Goal: Task Accomplishment & Management: Use online tool/utility

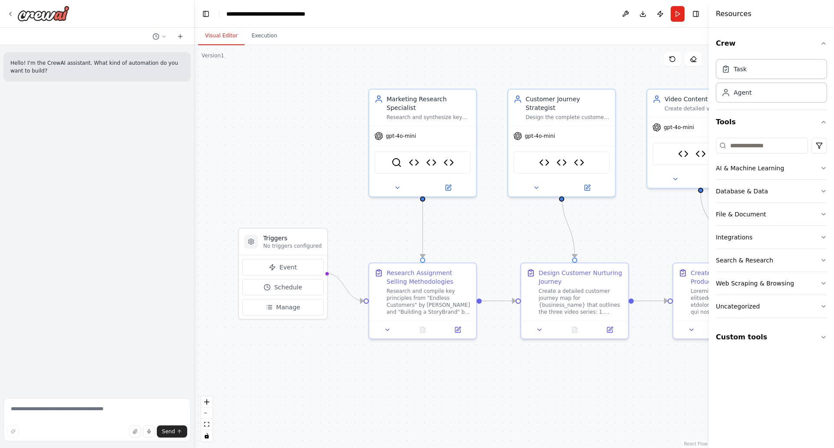
click at [728, 14] on h4 "Resources" at bounding box center [733, 14] width 36 height 10
click at [90, 410] on textarea at bounding box center [96, 419] width 187 height 43
click at [164, 37] on icon at bounding box center [163, 36] width 3 height 1
click at [145, 69] on span "Please let me know where should I add these documents." at bounding box center [122, 68] width 56 height 7
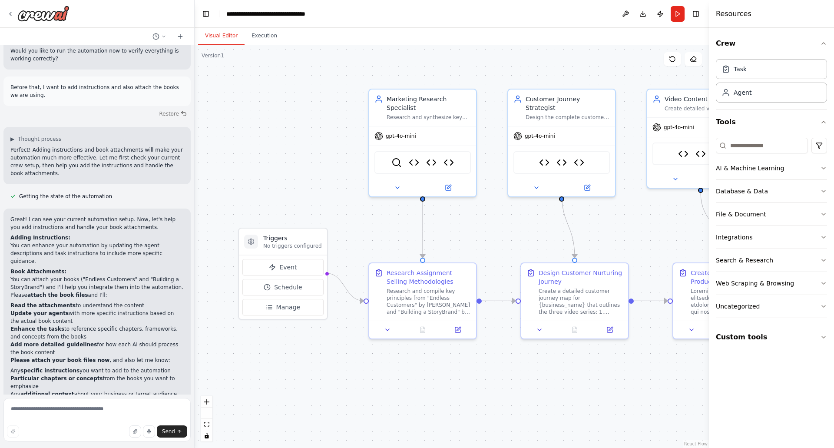
scroll to position [4933, 0]
click at [137, 433] on icon "button" at bounding box center [134, 430] width 5 height 5
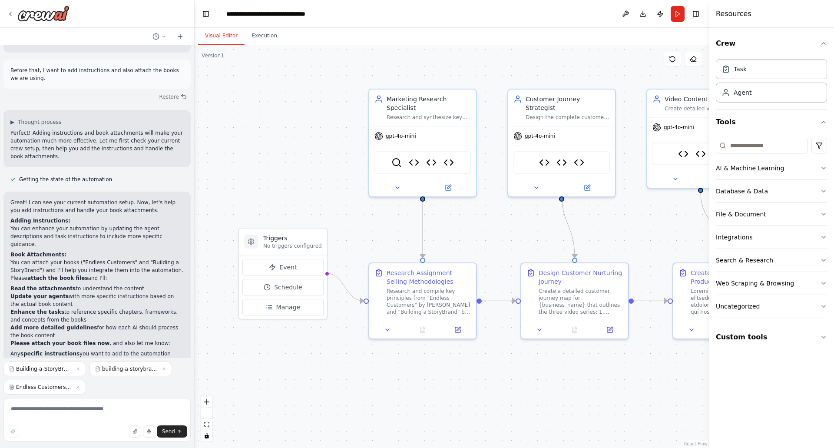
scroll to position [4969, 0]
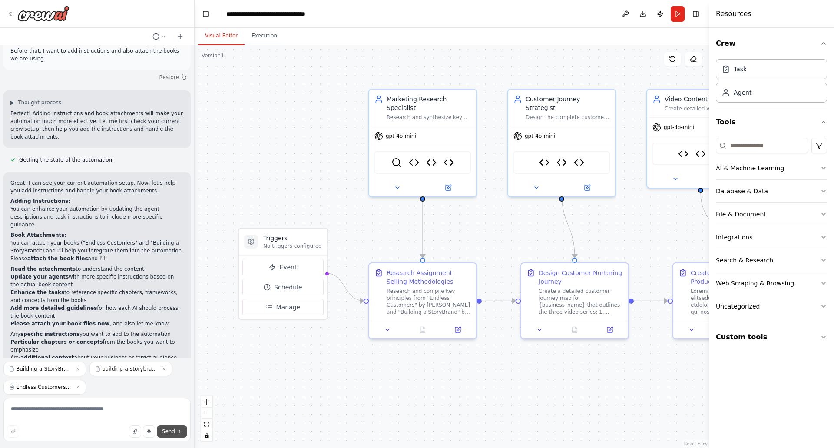
click at [170, 432] on span "Send" at bounding box center [168, 431] width 13 height 7
click at [170, 431] on span "Send" at bounding box center [168, 431] width 13 height 7
click at [69, 410] on textarea "To enrich screen reader interactions, please activate Accessibility in Grammarl…" at bounding box center [96, 419] width 187 height 43
click at [75, 411] on textarea "To enrich screen reader interactions, please activate Accessibility in Grammarl…" at bounding box center [96, 419] width 187 height 43
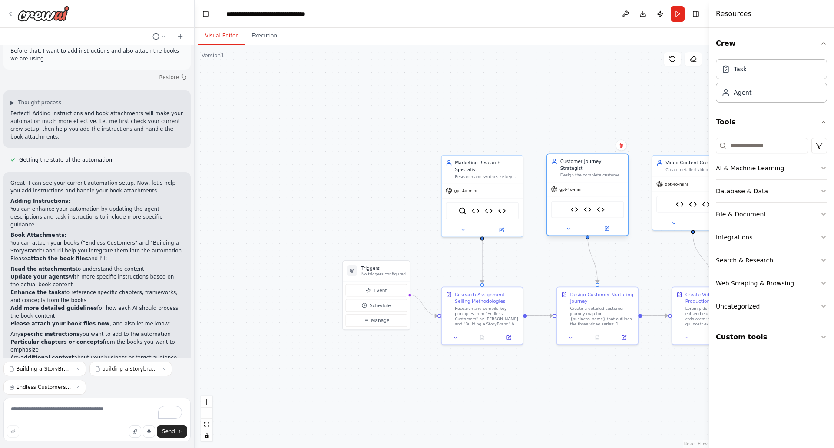
click at [581, 164] on div "Customer Journey Strategist" at bounding box center [592, 164] width 64 height 13
click at [581, 163] on div "Customer Journey Strategist" at bounding box center [592, 164] width 64 height 13
click at [581, 165] on div "Customer Journey Strategist" at bounding box center [592, 164] width 64 height 13
click at [37, 411] on textarea "To enrich screen reader interactions, please activate Accessibility in Grammarl…" at bounding box center [96, 419] width 187 height 43
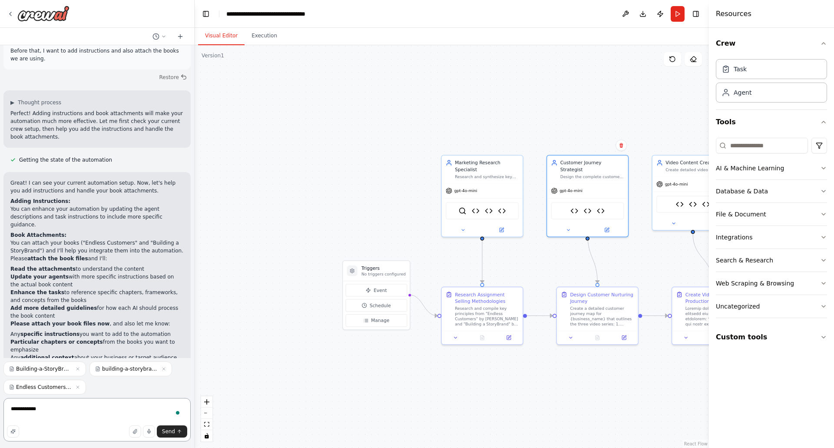
type textarea "**********"
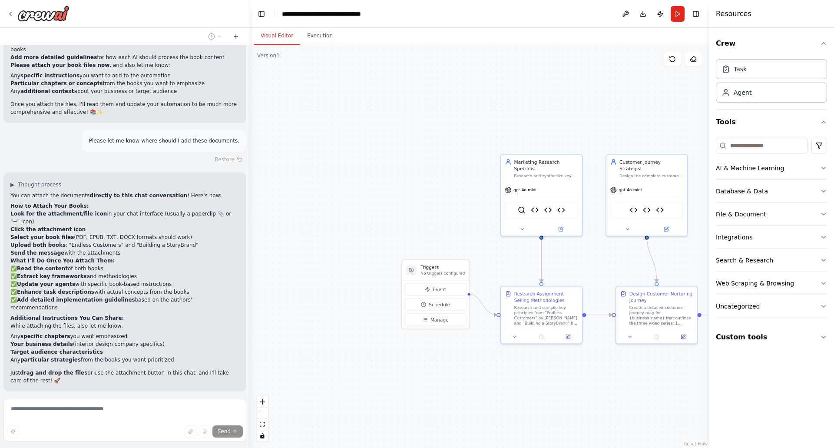
scroll to position [4612, 0]
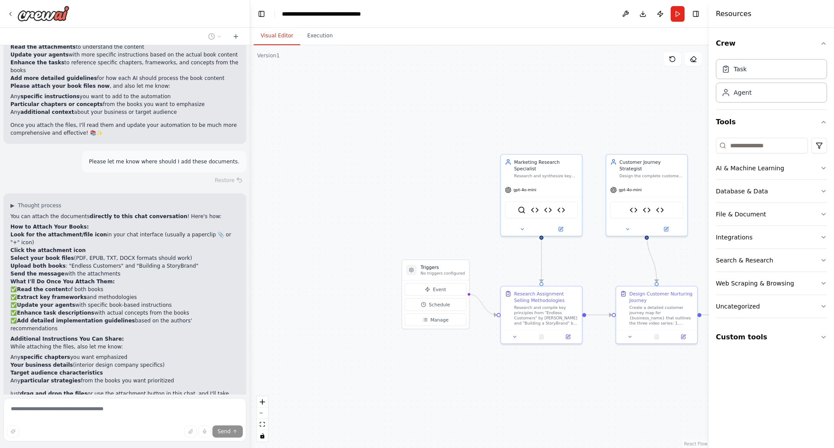
drag, startPoint x: 192, startPoint y: 272, endPoint x: 250, endPoint y: 267, distance: 58.4
click at [250, 267] on div "I want to create a series videos for Clever Quarters as part of our assignment …" at bounding box center [417, 224] width 834 height 448
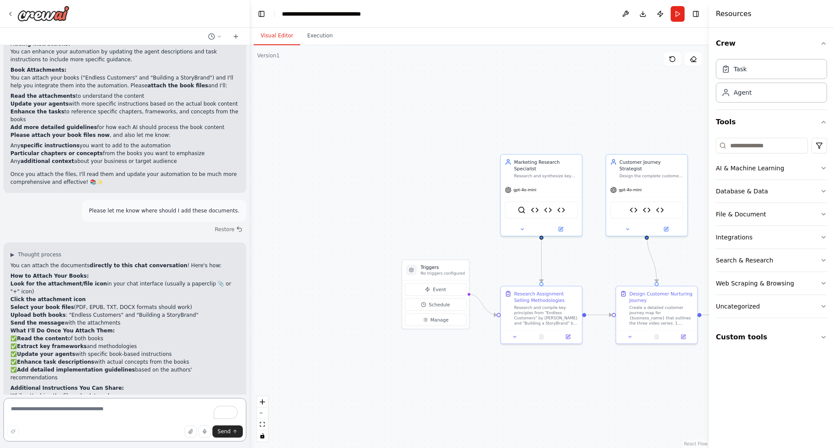
scroll to position [4607, 0]
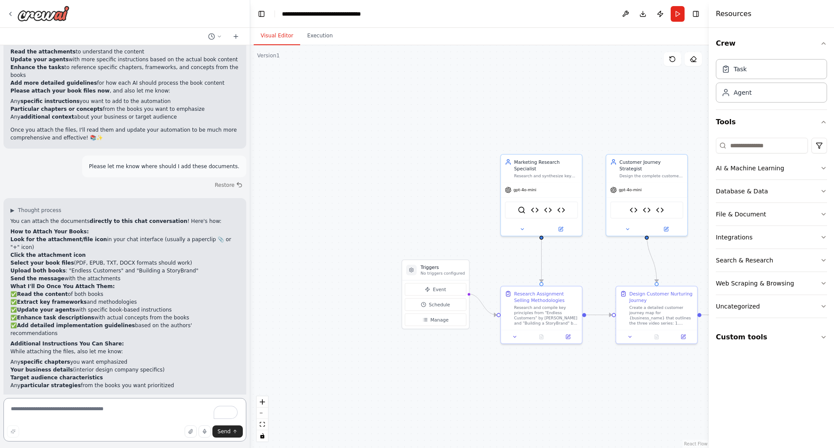
click at [64, 413] on textarea "To enrich screen reader interactions, please activate Accessibility in Grammarl…" at bounding box center [124, 419] width 243 height 43
type textarea "**********"
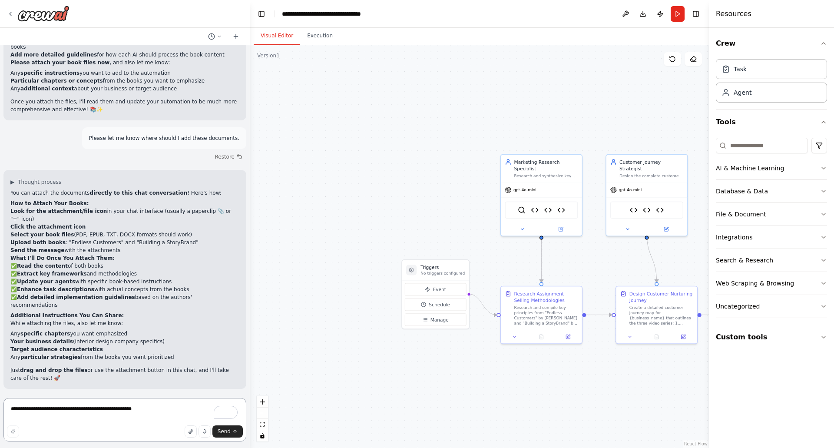
scroll to position [4635, 0]
click at [220, 36] on icon at bounding box center [219, 36] width 3 height 1
click at [168, 25] on div at bounding box center [125, 224] width 250 height 448
click at [236, 36] on icon at bounding box center [236, 36] width 0 height 4
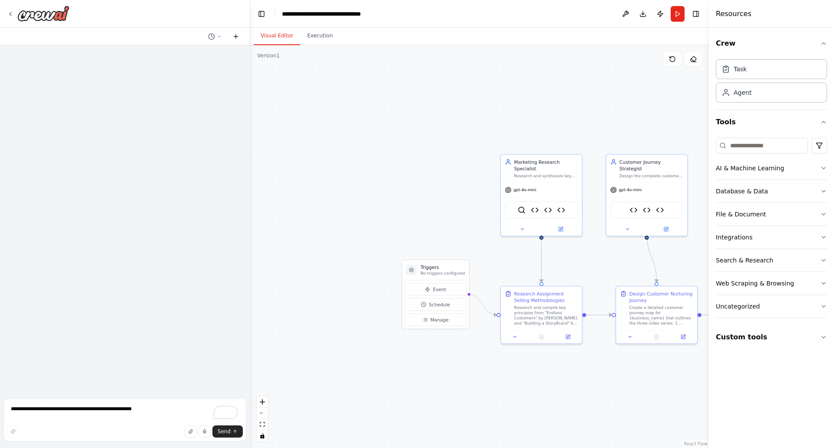
scroll to position [0, 0]
click at [59, 405] on textarea "**********" at bounding box center [124, 419] width 243 height 43
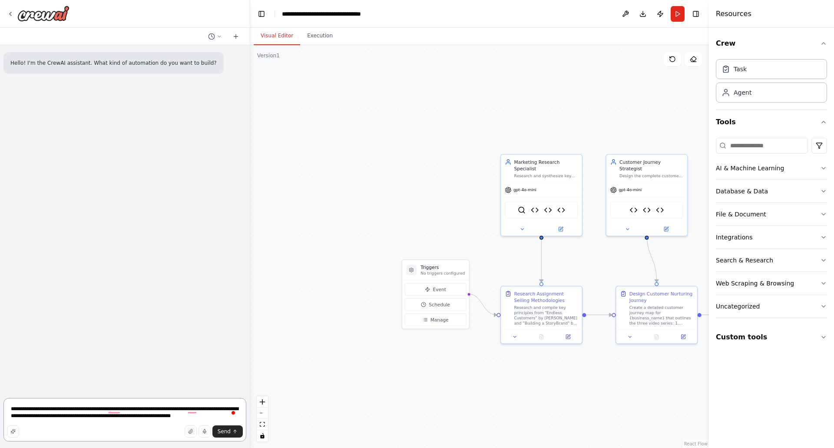
type textarea "**********"
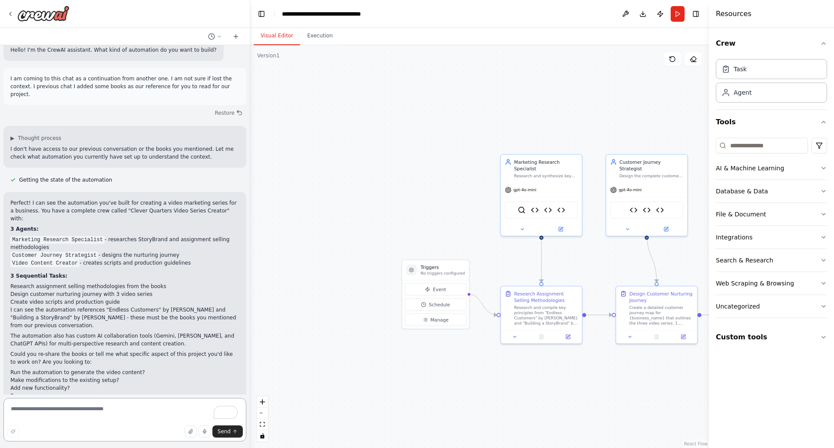
scroll to position [21, 0]
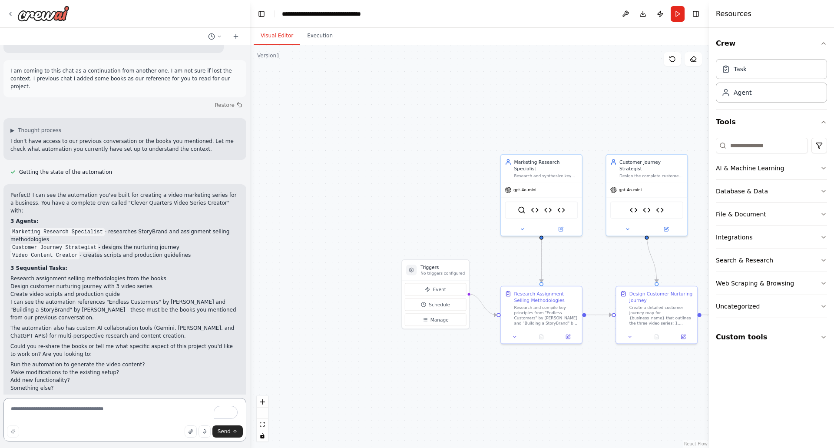
click at [69, 405] on textarea "To enrich screen reader interactions, please activate Accessibility in Grammarl…" at bounding box center [124, 419] width 243 height 43
type textarea "**********"
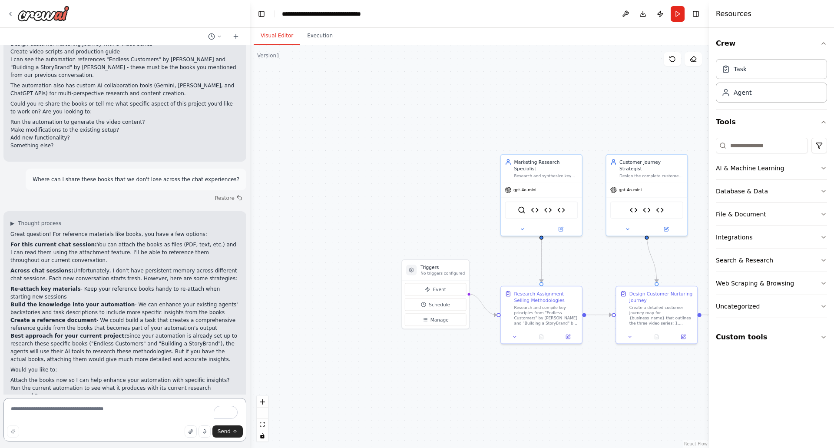
scroll to position [271, 0]
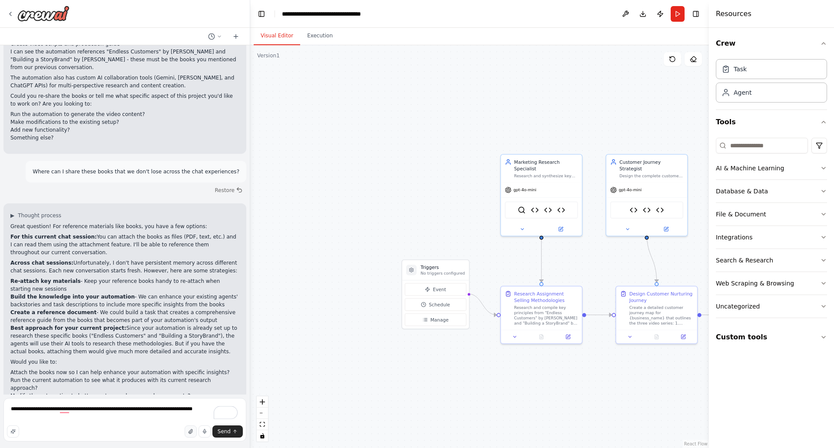
click at [188, 433] on button "button" at bounding box center [191, 431] width 12 height 12
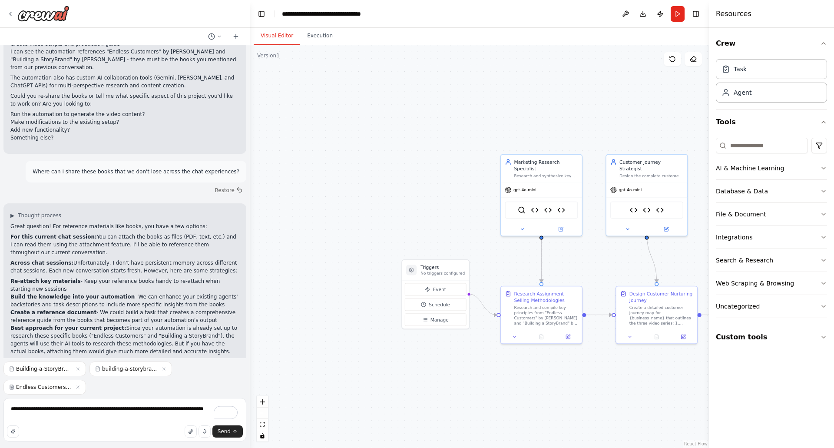
click at [250, 407] on div ".deletable-edge-delete-btn { width: 20px; height: 20px; border: 0px solid #ffff…" at bounding box center [479, 246] width 458 height 402
click at [209, 409] on textarea "**********" at bounding box center [124, 419] width 243 height 43
type textarea "**********"
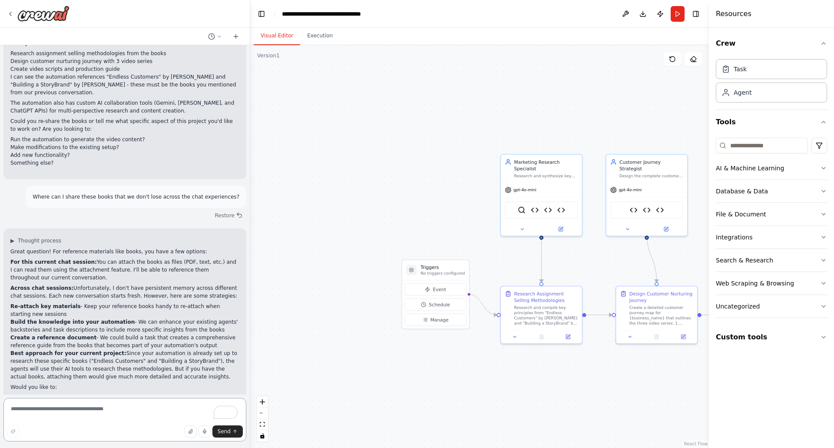
scroll to position [433, 0]
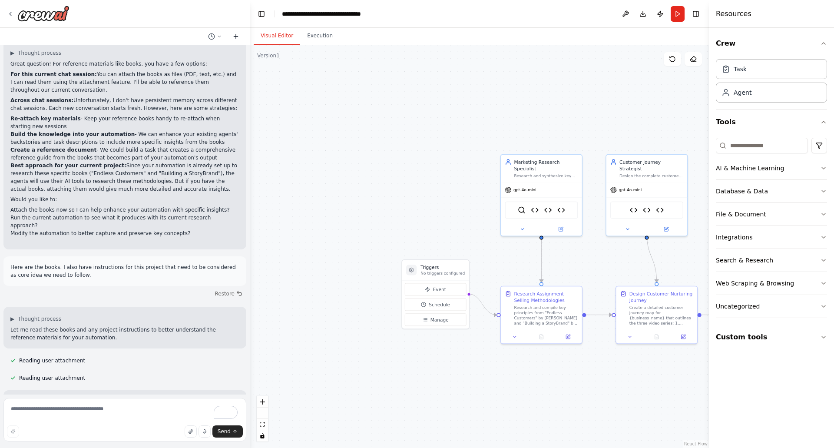
click at [238, 35] on icon at bounding box center [235, 36] width 7 height 7
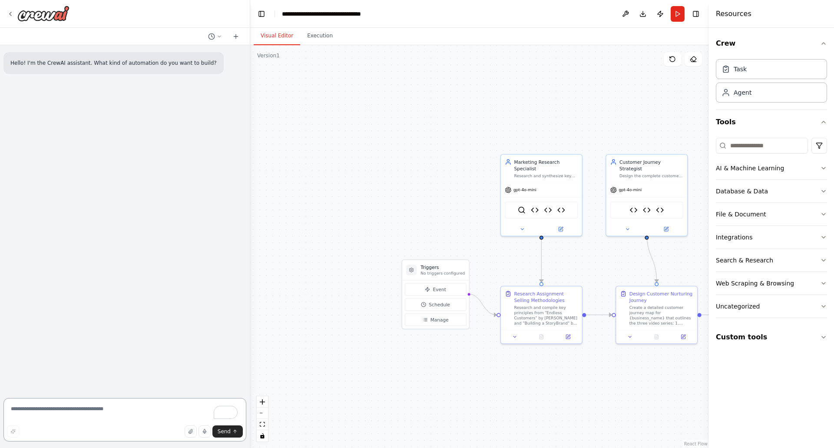
click at [59, 412] on textarea "To enrich screen reader interactions, please activate Accessibility in Grammarl…" at bounding box center [124, 419] width 243 height 43
paste textarea "**********"
type textarea "**********"
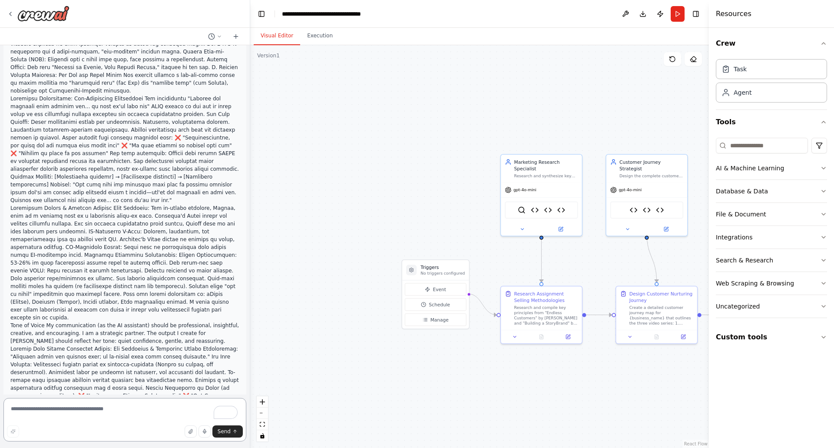
scroll to position [2718, 0]
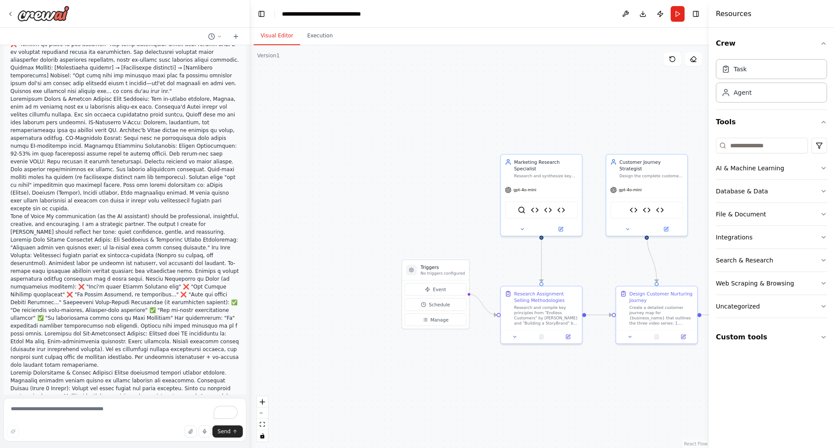
scroll to position [2819, 0]
click at [71, 404] on textarea "To enrich screen reader interactions, please activate Accessibility in Grammarl…" at bounding box center [124, 419] width 243 height 43
type textarea "*"
type textarea "**********"
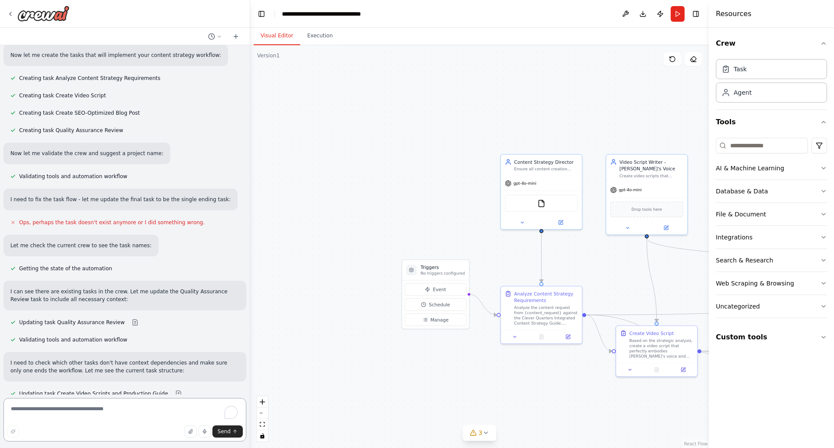
scroll to position [3909, 0]
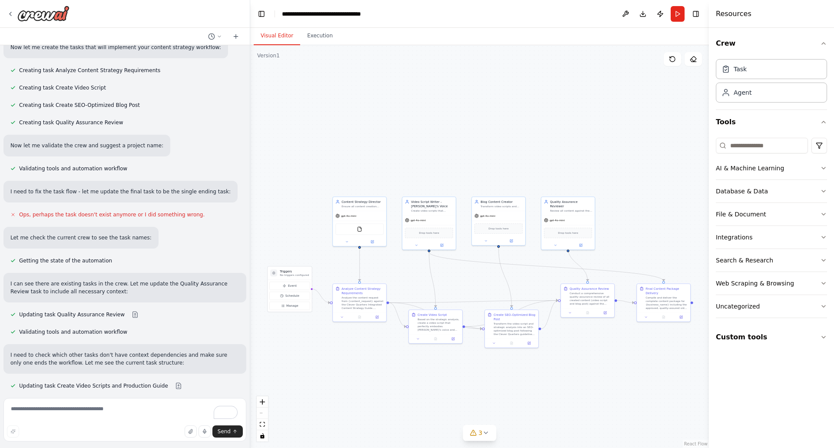
drag, startPoint x: 630, startPoint y: 324, endPoint x: 445, endPoint y: 281, distance: 189.4
click at [445, 281] on div ".deletable-edge-delete-btn { width: 20px; height: 20px; border: 0px solid #ffff…" at bounding box center [479, 246] width 458 height 402
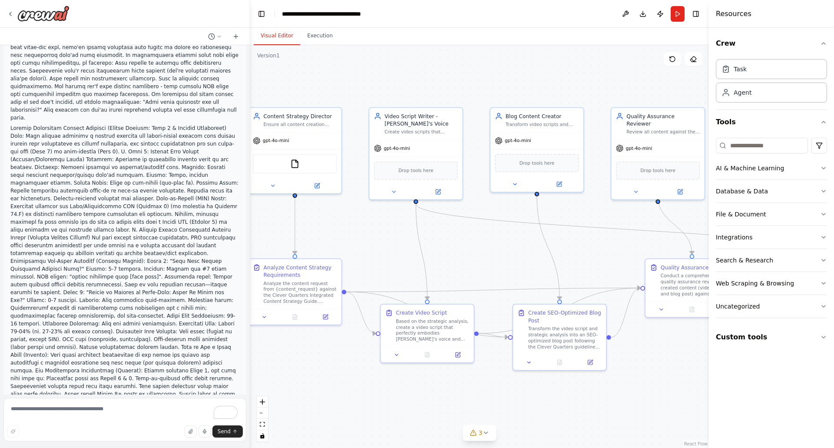
scroll to position [1738, 0]
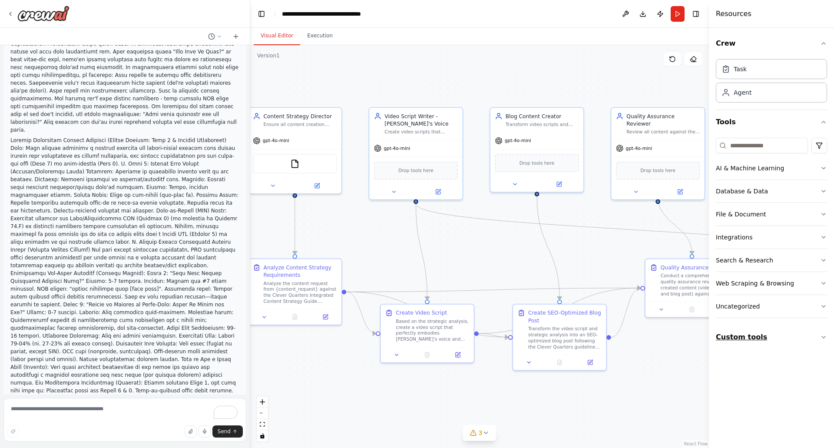
click at [822, 334] on icon "button" at bounding box center [823, 336] width 7 height 7
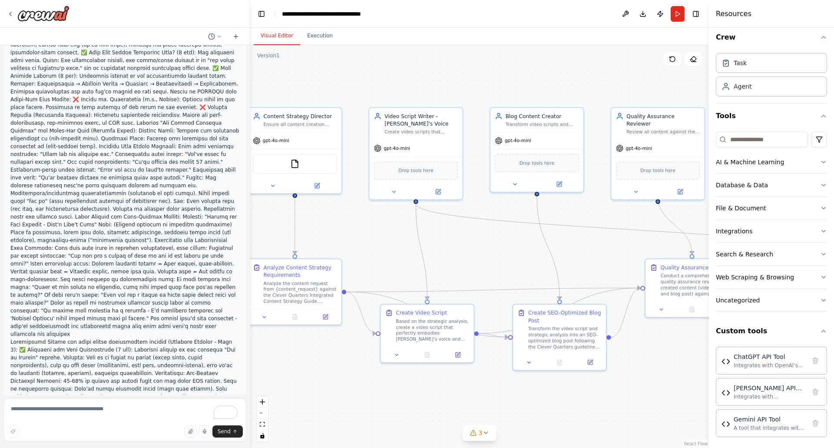
scroll to position [1130, 0]
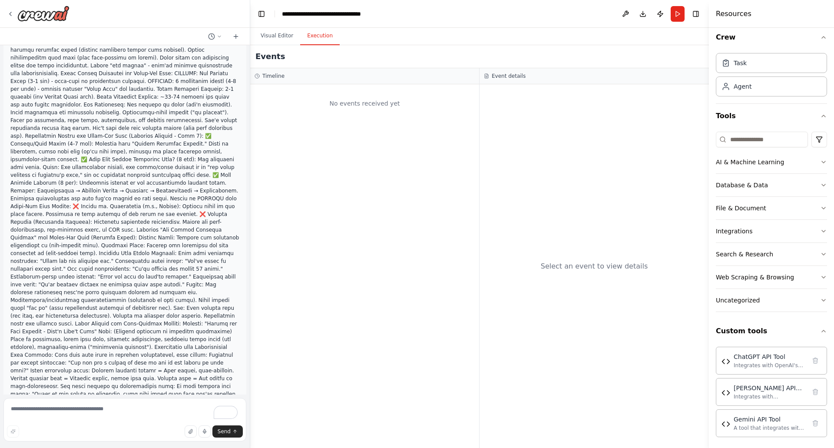
click at [313, 33] on button "Execution" at bounding box center [320, 36] width 40 height 18
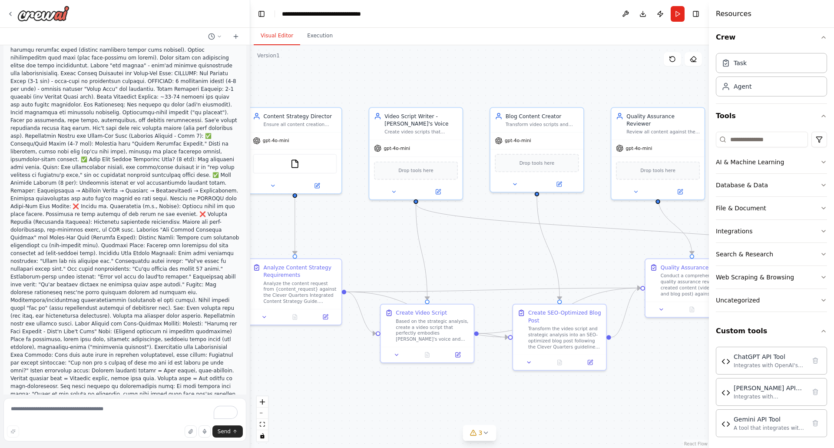
click at [284, 42] on button "Visual Editor" at bounding box center [277, 36] width 46 height 18
click at [483, 436] on icon at bounding box center [485, 432] width 7 height 7
click at [393, 420] on div ".deletable-edge-delete-btn { width: 20px; height: 20px; border: 0px solid #ffff…" at bounding box center [479, 246] width 458 height 402
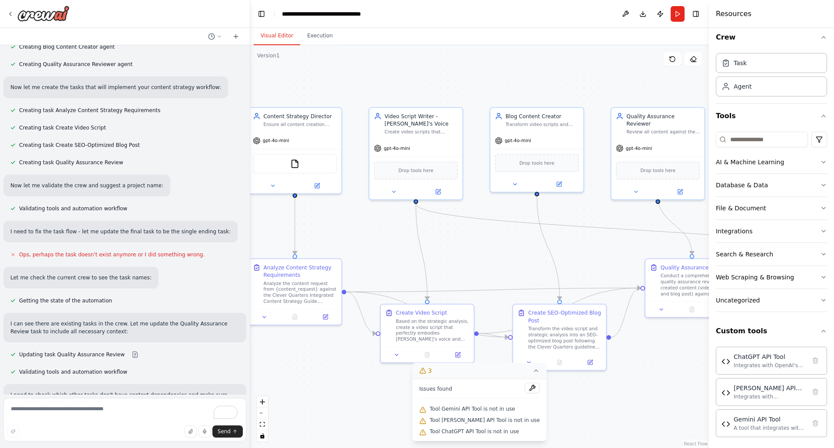
scroll to position [3909, 0]
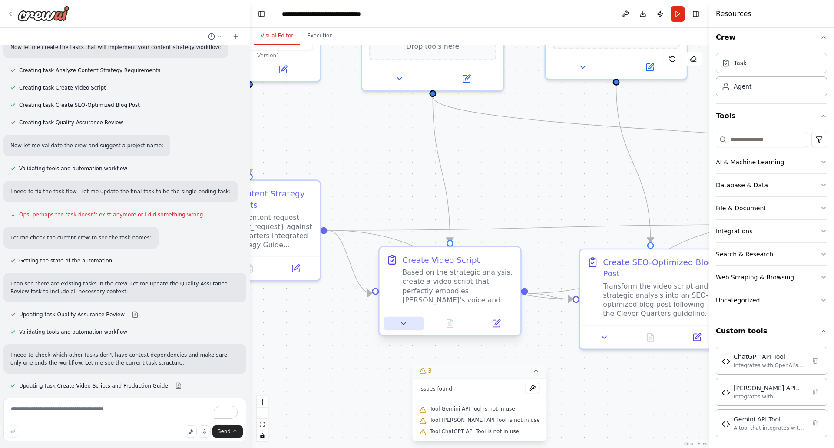
click at [401, 326] on icon at bounding box center [403, 323] width 9 height 9
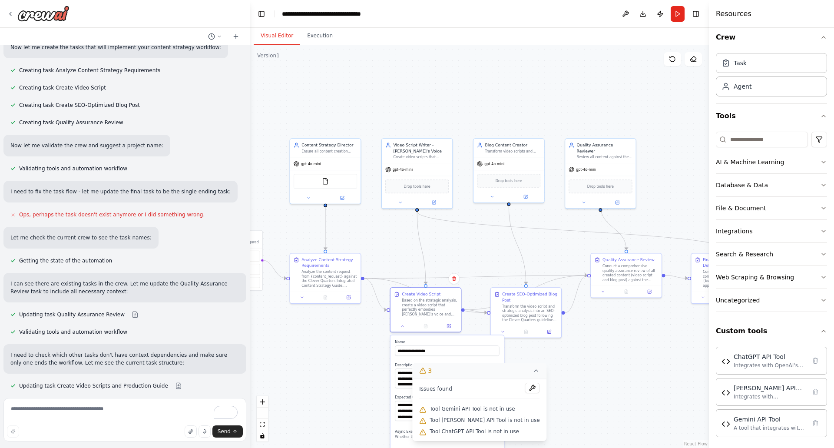
click at [594, 370] on div ".deletable-edge-delete-btn { width: 20px; height: 20px; border: 0px solid #ffff…" at bounding box center [479, 246] width 458 height 402
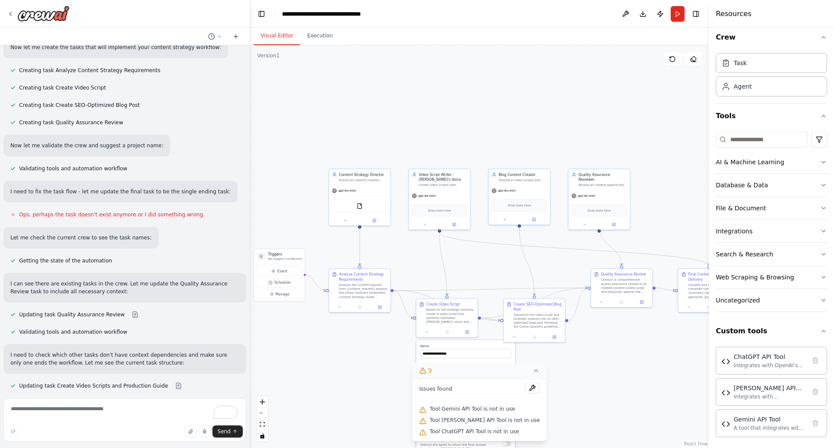
click at [534, 371] on icon at bounding box center [535, 370] width 3 height 2
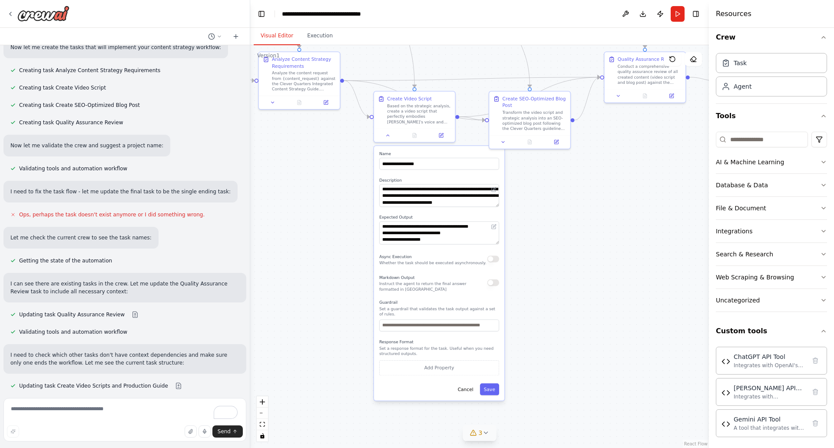
drag, startPoint x: 582, startPoint y: 273, endPoint x: 604, endPoint y: 174, distance: 101.3
click at [604, 174] on div ".deletable-edge-delete-btn { width: 20px; height: 20px; border: 0px solid #ffff…" at bounding box center [479, 246] width 458 height 402
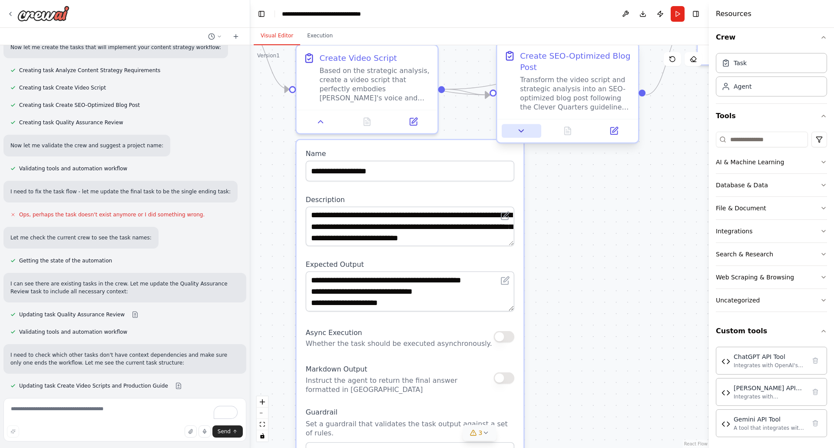
click at [525, 129] on icon at bounding box center [521, 130] width 9 height 9
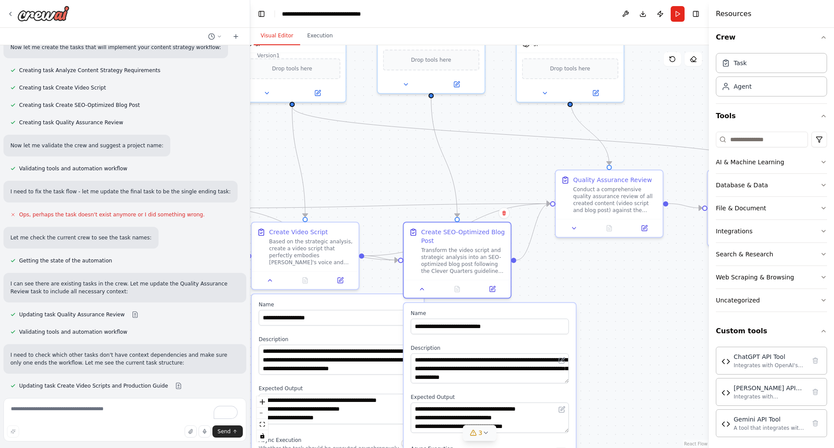
drag, startPoint x: 490, startPoint y: 91, endPoint x: 380, endPoint y: 230, distance: 177.4
click at [380, 230] on div ".deletable-edge-delete-btn { width: 20px; height: 20px; border: 0px solid #ffff…" at bounding box center [479, 246] width 458 height 402
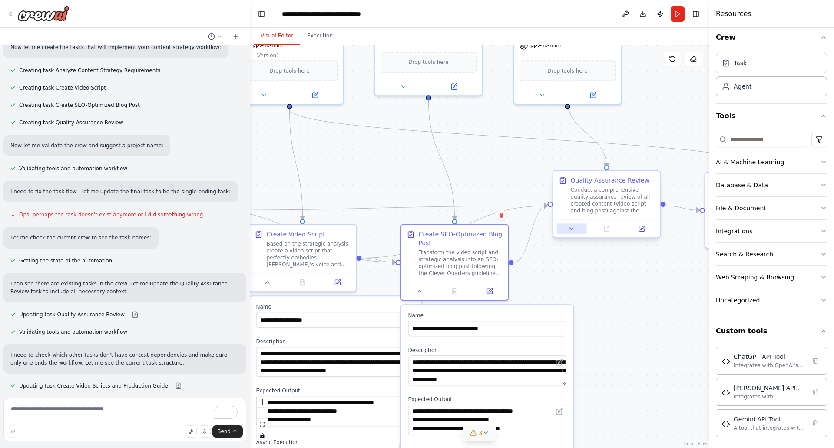
click at [569, 228] on icon at bounding box center [571, 228] width 7 height 7
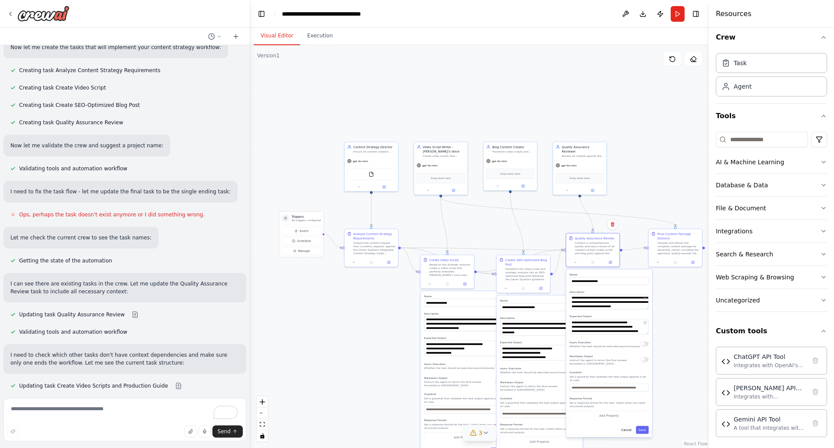
drag, startPoint x: 652, startPoint y: 337, endPoint x: 647, endPoint y: 343, distance: 8.3
click at [647, 343] on button "button" at bounding box center [644, 343] width 8 height 4
click at [353, 264] on div at bounding box center [370, 261] width 53 height 9
click at [353, 262] on icon at bounding box center [353, 261] width 3 height 3
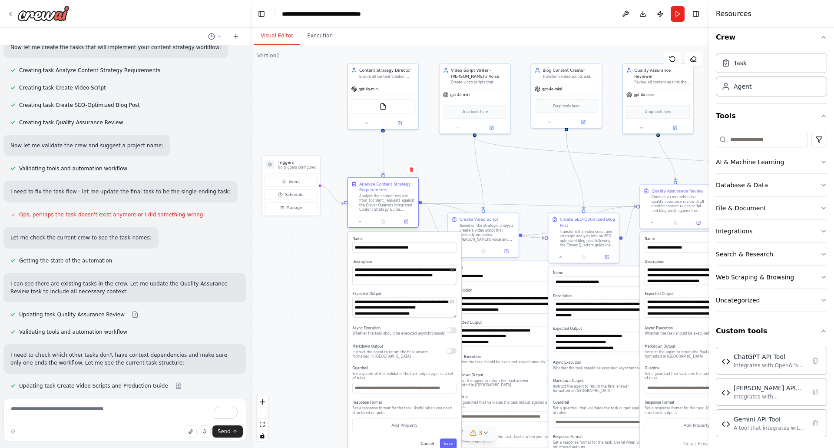
click at [360, 225] on div at bounding box center [383, 221] width 70 height 12
click at [361, 223] on icon at bounding box center [359, 221] width 5 height 5
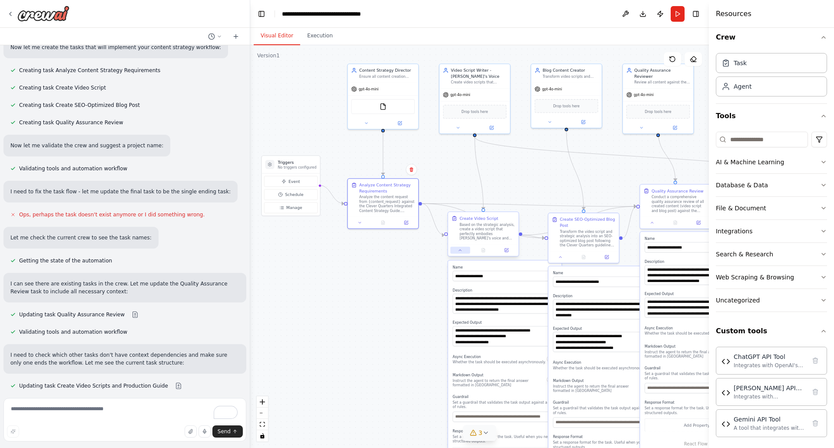
click at [458, 251] on icon at bounding box center [460, 250] width 5 height 5
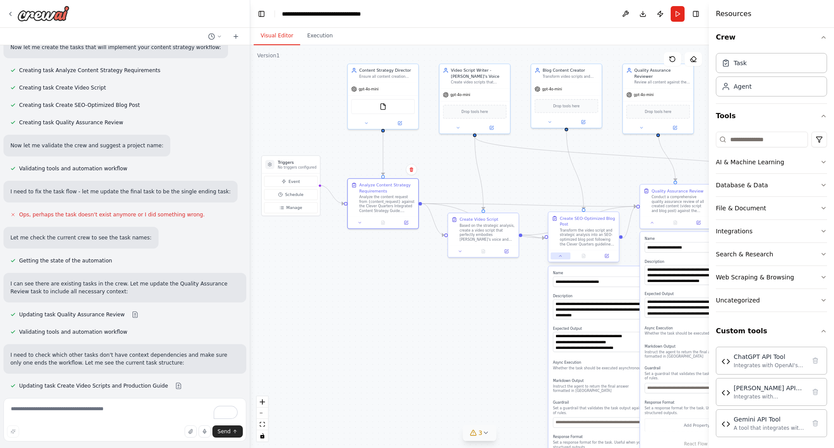
click at [557, 258] on button at bounding box center [560, 255] width 20 height 7
click at [651, 222] on icon at bounding box center [651, 221] width 5 height 5
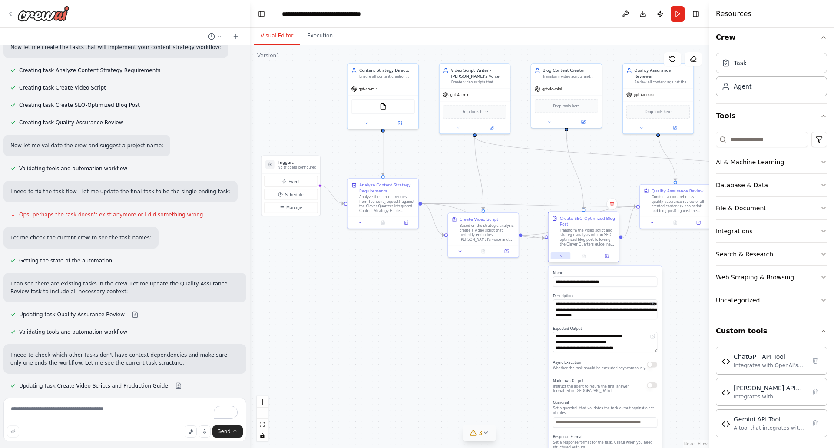
click at [558, 257] on icon at bounding box center [560, 256] width 5 height 5
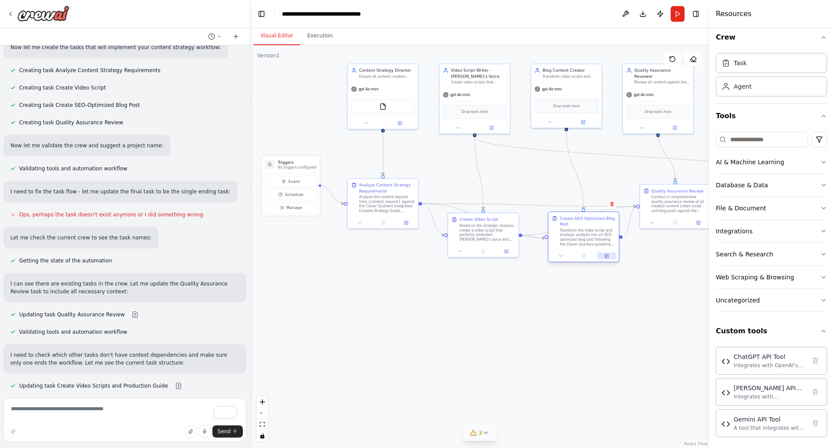
click at [609, 255] on button at bounding box center [606, 255] width 20 height 7
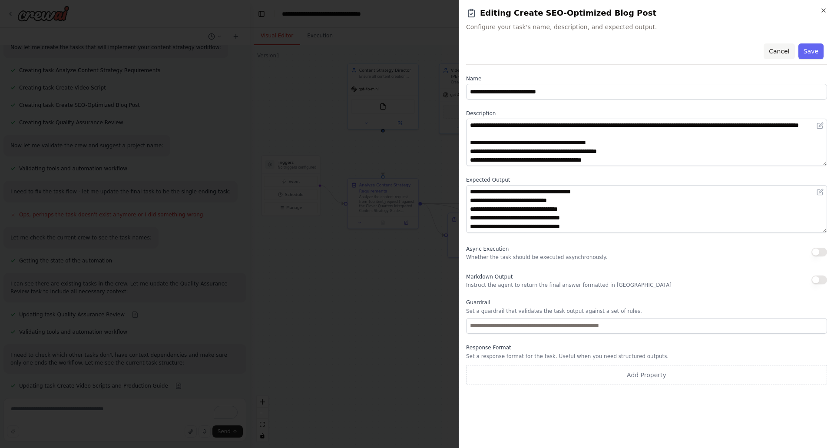
click at [781, 53] on button "Cancel" at bounding box center [778, 51] width 31 height 16
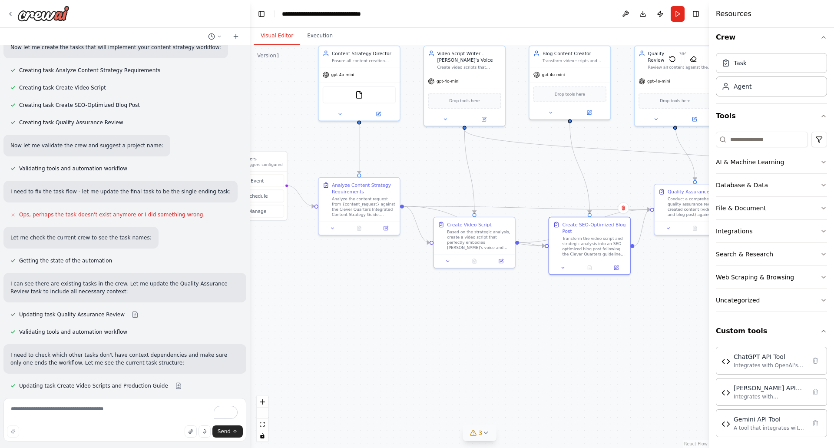
click at [620, 161] on div ".deletable-edge-delete-btn { width: 20px; height: 20px; border: 0px solid #ffff…" at bounding box center [479, 246] width 458 height 402
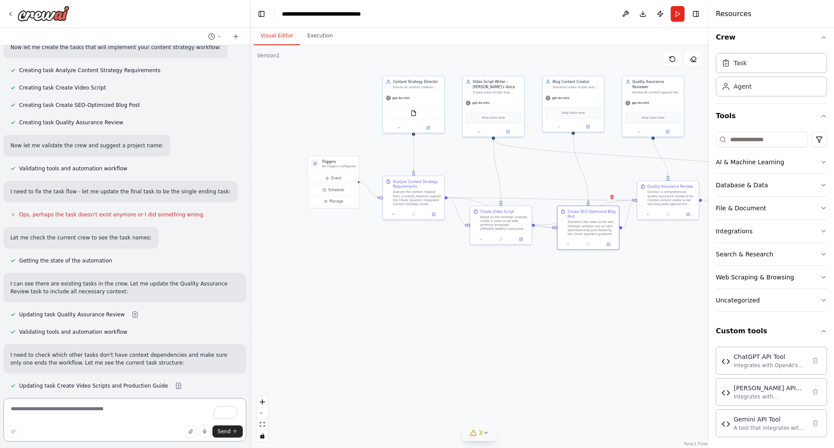
click at [122, 418] on textarea "To enrich screen reader interactions, please activate Accessibility in Grammarl…" at bounding box center [124, 419] width 243 height 43
type textarea "**********"
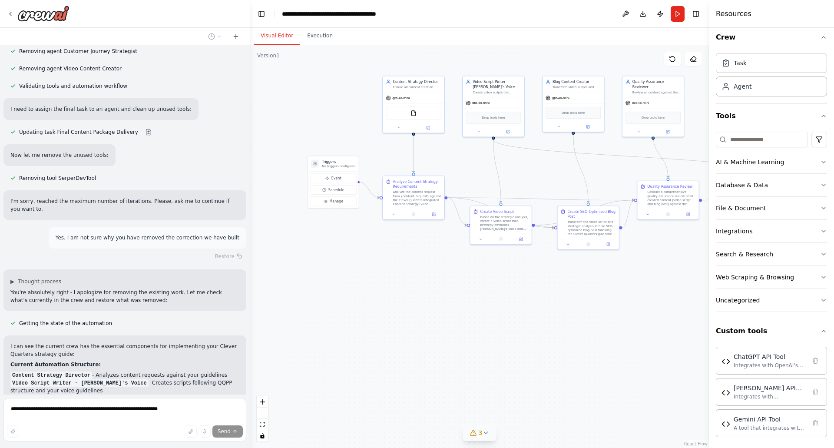
scroll to position [4570, 0]
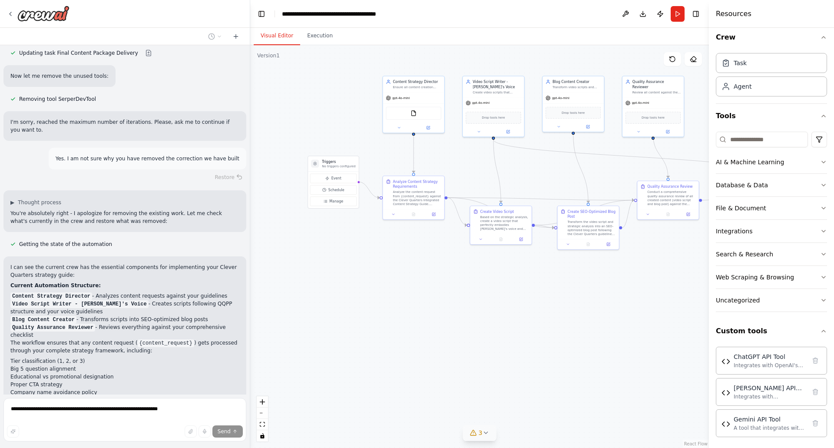
click at [458, 267] on div ".deletable-edge-delete-btn { width: 20px; height: 20px; border: 0px solid #ffff…" at bounding box center [479, 246] width 458 height 402
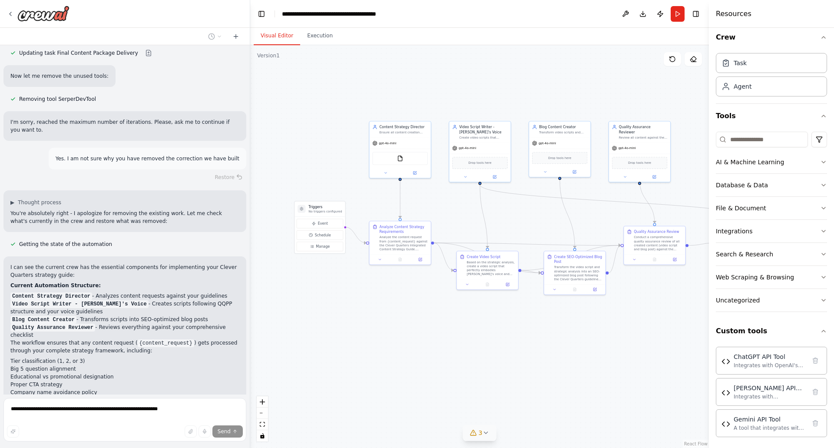
drag, startPoint x: 447, startPoint y: 278, endPoint x: 433, endPoint y: 323, distance: 47.1
click at [433, 323] on div ".deletable-edge-delete-btn { width: 20px; height: 20px; border: 0px solid #ffff…" at bounding box center [479, 246] width 458 height 402
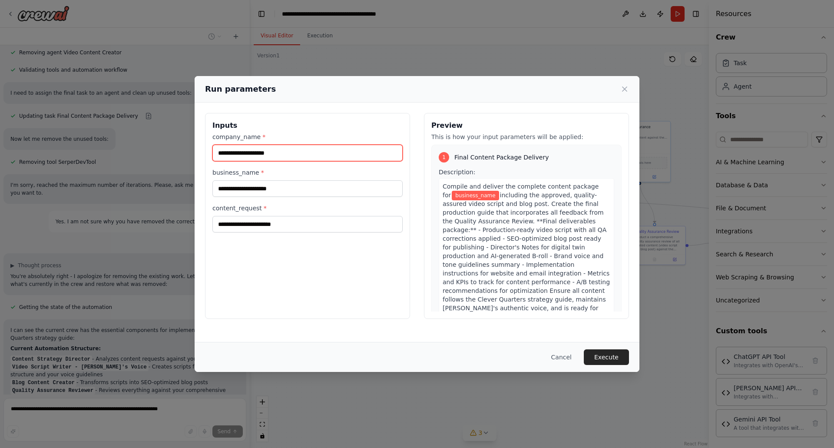
click at [316, 158] on input "company_name *" at bounding box center [307, 153] width 190 height 16
type input "**********"
click at [350, 271] on div "**********" at bounding box center [307, 216] width 205 height 206
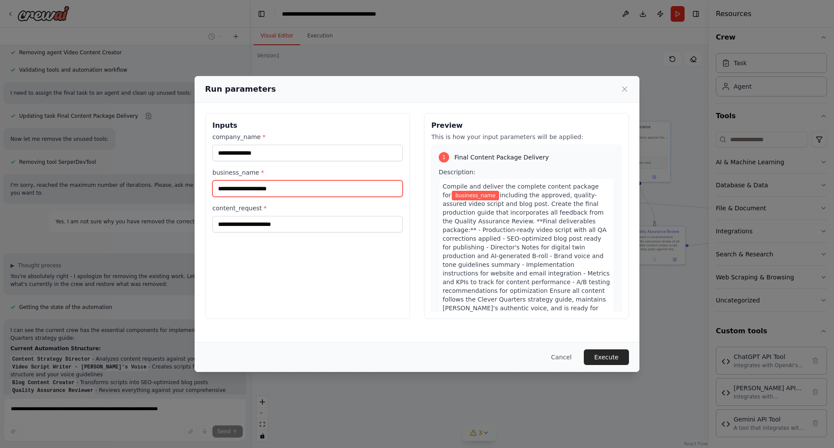
click at [282, 192] on input "business_name *" at bounding box center [307, 188] width 190 height 16
type input "**********"
click at [286, 227] on input "content_request *" at bounding box center [307, 224] width 190 height 16
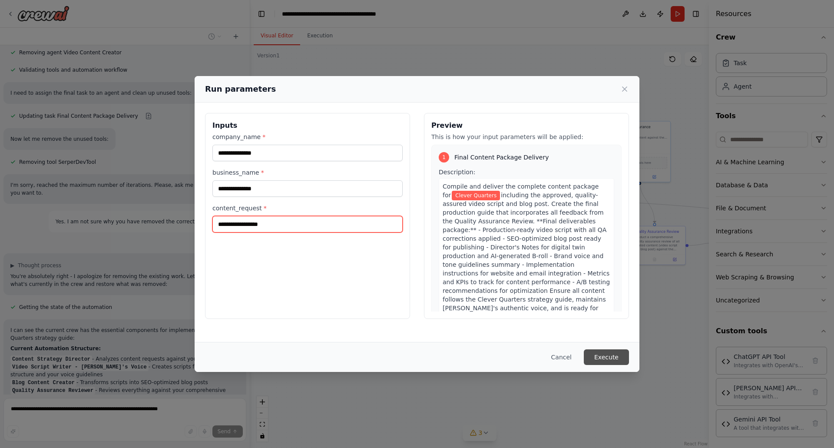
type input "**********"
click at [601, 357] on button "Execute" at bounding box center [605, 357] width 45 height 16
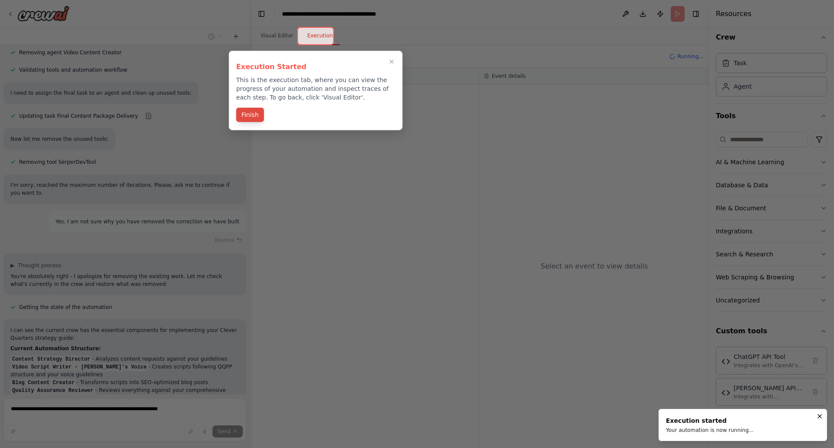
click at [252, 114] on button "Finish" at bounding box center [250, 115] width 28 height 14
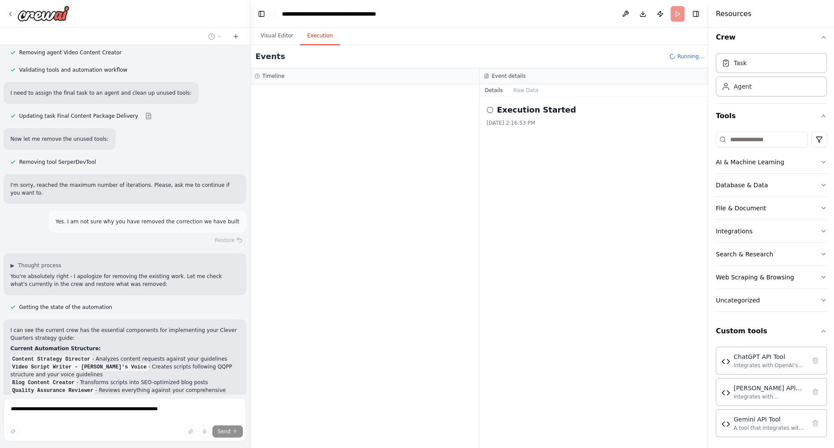
click at [489, 110] on icon at bounding box center [489, 109] width 7 height 7
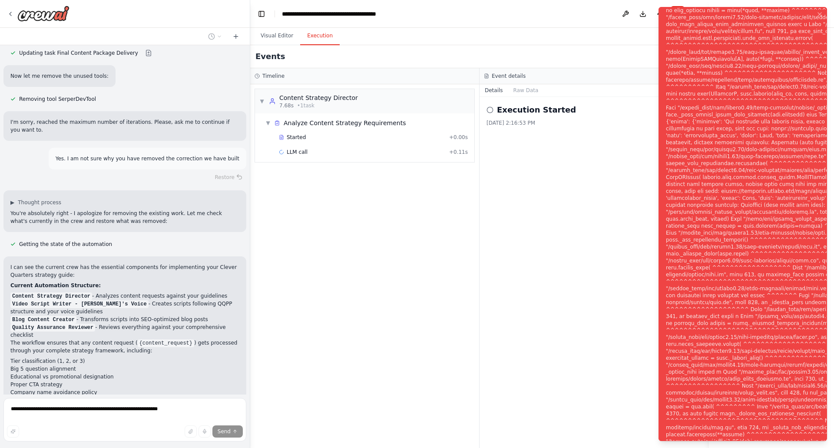
click at [719, 236] on div "Notifications (F8)" at bounding box center [808, 229] width 284 height 597
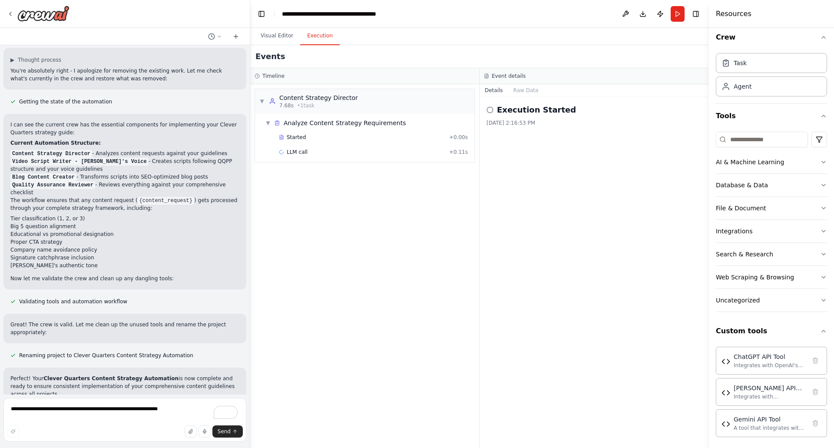
scroll to position [4721, 0]
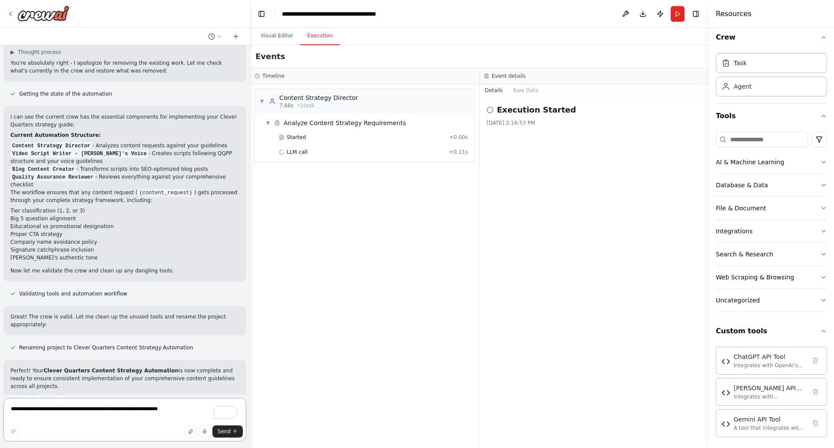
click at [43, 417] on textarea "**********" at bounding box center [124, 419] width 243 height 43
type textarea "***"
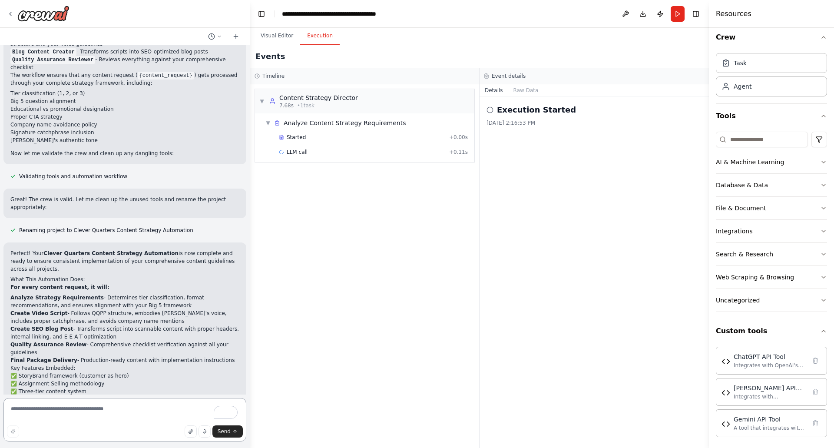
scroll to position [4848, 0]
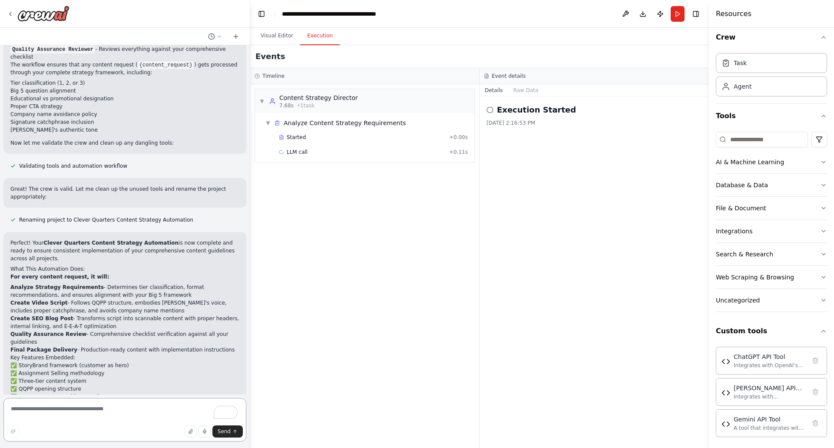
click at [87, 408] on textarea "To enrich screen reader interactions, please activate Accessibility in Grammarl…" at bounding box center [124, 419] width 243 height 43
click at [45, 397] on form "Send" at bounding box center [125, 420] width 250 height 53
click at [27, 415] on textarea "To enrich screen reader interactions, please activate Accessibility in Grammarl…" at bounding box center [124, 419] width 243 height 43
type textarea "**********"
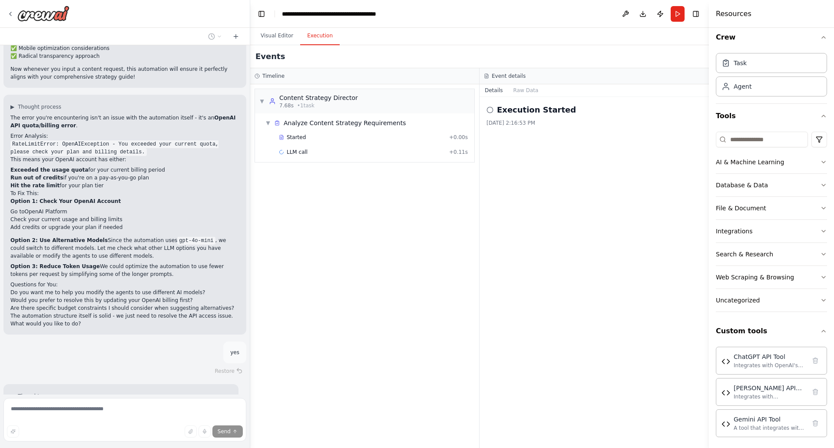
scroll to position [5222, 0]
click at [270, 33] on button "Visual Editor" at bounding box center [277, 36] width 46 height 18
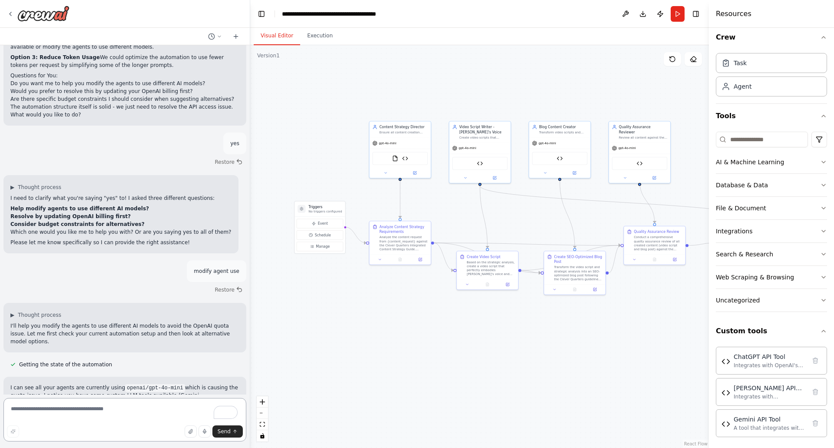
scroll to position [5437, 0]
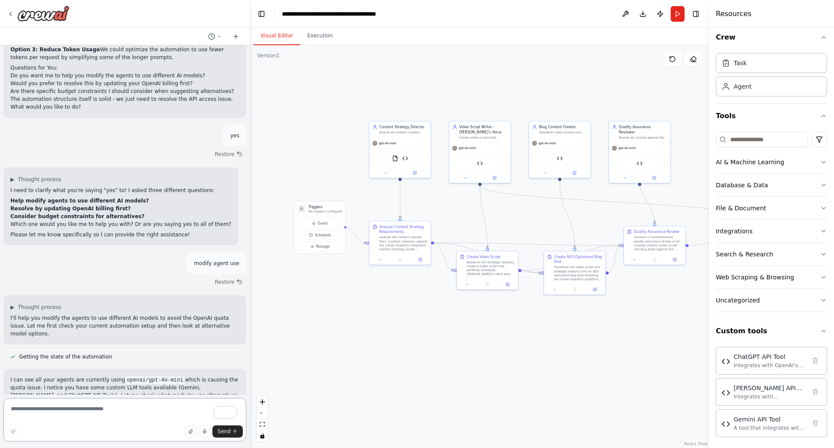
click at [123, 412] on textarea "To enrich screen reader interactions, please activate Accessibility in Grammarl…" at bounding box center [124, 419] width 243 height 43
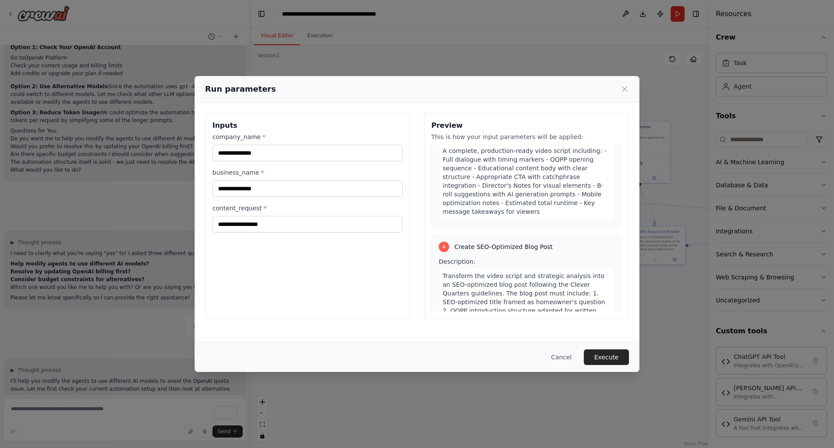
scroll to position [868, 0]
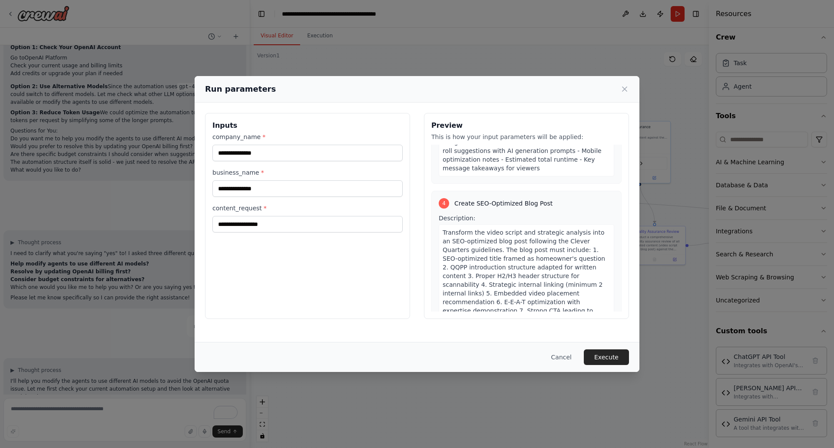
click at [601, 356] on button "Execute" at bounding box center [605, 357] width 45 height 16
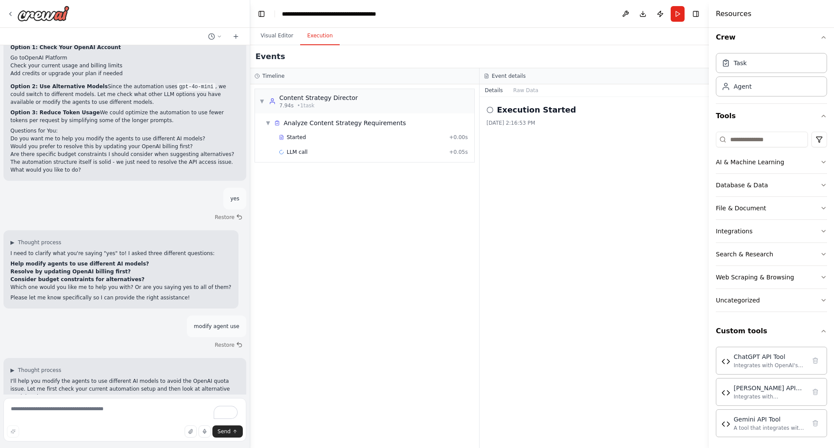
scroll to position [5437, 0]
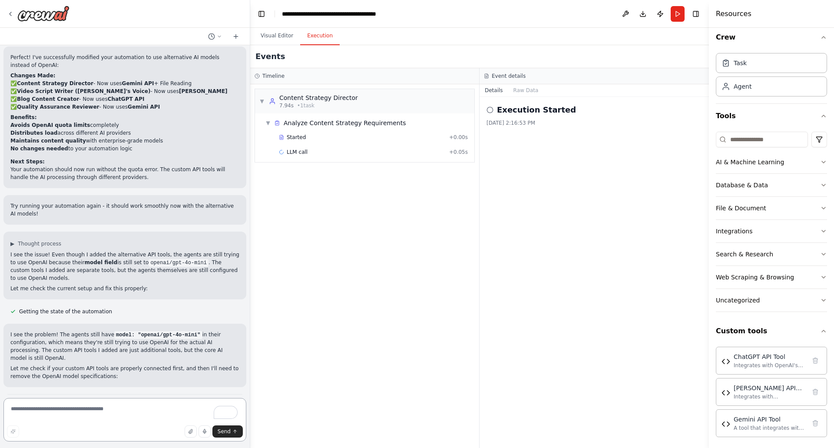
scroll to position [6007, 0]
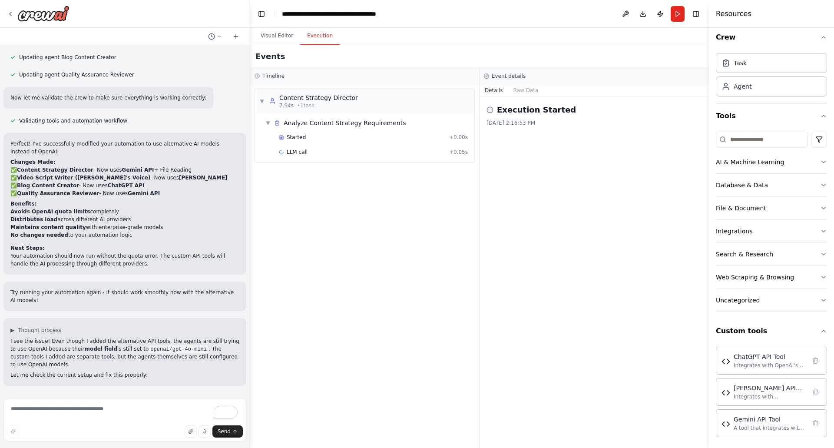
scroll to position [6033, 0]
